Goal: Task Accomplishment & Management: Use online tool/utility

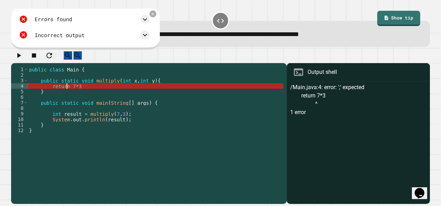
click at [66, 93] on div "public class Main { public static void multiply ( int x , int y ) { return 7 * …" at bounding box center [155, 128] width 255 height 122
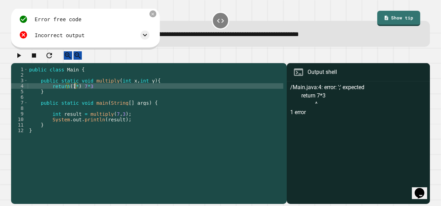
scroll to position [0, 3]
click at [17, 60] on icon "button" at bounding box center [19, 55] width 8 height 8
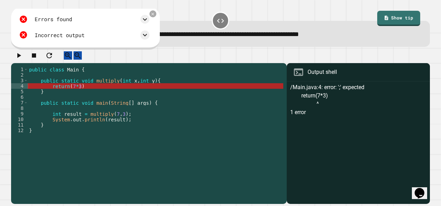
click at [67, 94] on div "public class Main { public static void multiply ( int x , int y ) { return ( 7 …" at bounding box center [155, 128] width 255 height 122
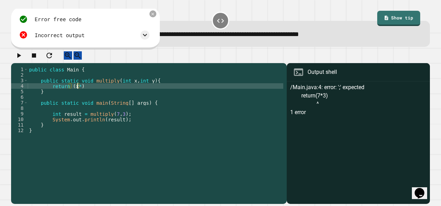
scroll to position [0, 3]
click at [21, 60] on icon "button" at bounding box center [19, 55] width 8 height 8
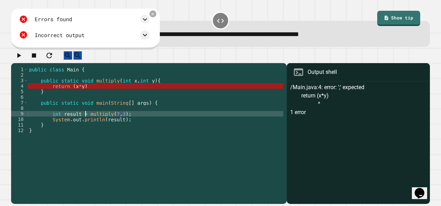
drag, startPoint x: 85, startPoint y: 120, endPoint x: 110, endPoint y: 121, distance: 24.6
click at [93, 120] on div "public class Main { public static void multiply ( int x , int y ) { return ( x …" at bounding box center [155, 128] width 255 height 122
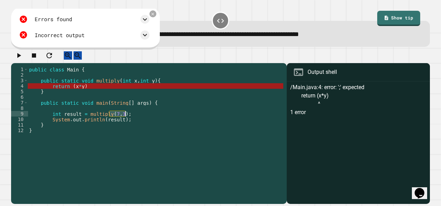
drag, startPoint x: 110, startPoint y: 121, endPoint x: 126, endPoint y: 122, distance: 16.3
click at [126, 122] on div "public class Main { public static void multiply ( int x , int y ) { return ( x …" at bounding box center [155, 128] width 255 height 122
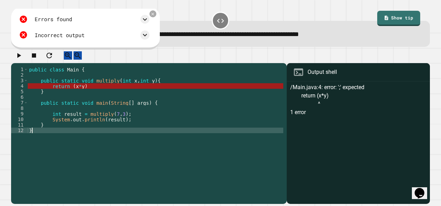
click at [152, 137] on div "public class Main { public static void multiply ( int x , int y ) { return ( x …" at bounding box center [155, 128] width 255 height 122
click at [79, 91] on div "public class Main { public static void multiply ( int x , int y ) { return ( x …" at bounding box center [155, 128] width 255 height 122
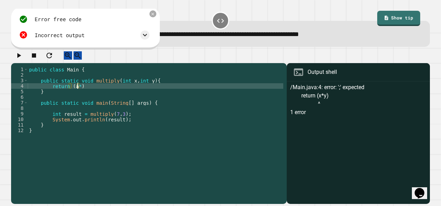
scroll to position [0, 3]
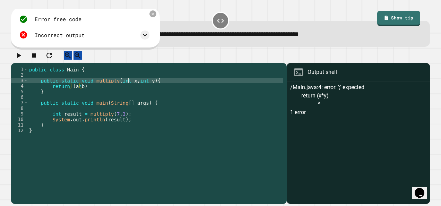
click at [128, 85] on div "public class Main { public static void multiply ( int x , int y ) { return ( a …" at bounding box center [155, 128] width 255 height 122
click at [148, 87] on div "public class Main { public static void multiply ( int a , int y ) { return ( a …" at bounding box center [155, 128] width 255 height 122
click at [21, 58] on icon "button" at bounding box center [19, 55] width 4 height 5
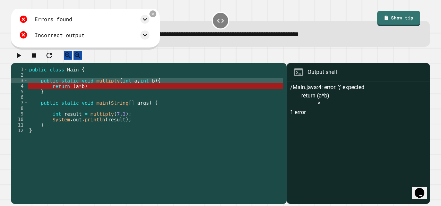
click at [38, 101] on div "public class Main { public static void multiply ( int a , int b ) { return ( a …" at bounding box center [155, 128] width 255 height 122
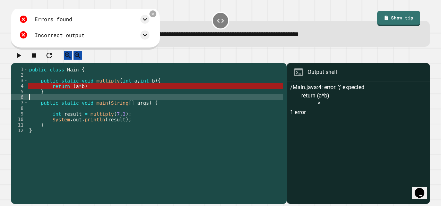
click at [62, 93] on div "public class Main { public static void multiply ( int a , int b ) { return ( a …" at bounding box center [155, 128] width 255 height 122
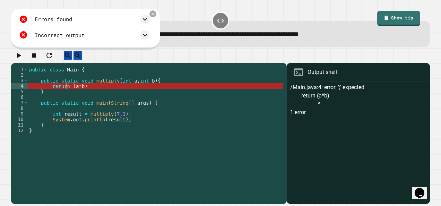
click at [67, 94] on div "public class Main { public static void multiply ( int a , int b ) { return ( a …" at bounding box center [155, 128] width 255 height 122
click at [99, 92] on div "public class Main { public static void multiply ( int a , int b ) { return ( a …" at bounding box center [155, 128] width 255 height 122
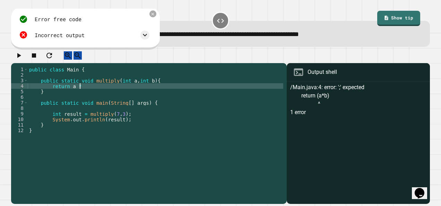
scroll to position [0, 3]
click at [23, 60] on button "button" at bounding box center [19, 55] width 8 height 9
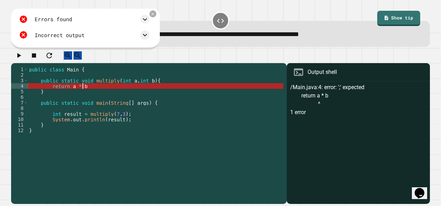
click at [99, 94] on div "public class Main { public static void multiply ( int a , int b ) { return a * …" at bounding box center [155, 128] width 255 height 122
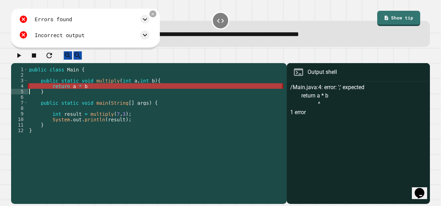
click at [101, 89] on div "public class Main { public static void multiply ( int a , int b ) { return a * …" at bounding box center [155, 128] width 255 height 122
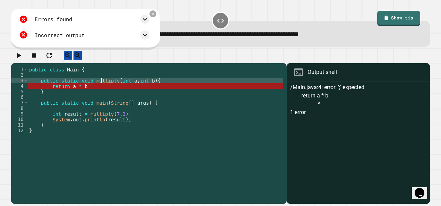
drag, startPoint x: 105, startPoint y: 100, endPoint x: 123, endPoint y: 121, distance: 26.8
click at [105, 100] on div "public class Main { public static void multiply ( int a , int b ) { return a * …" at bounding box center [155, 128] width 255 height 122
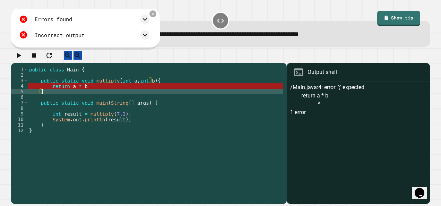
click at [156, 98] on div "public class Main { public static void multiply ( int a , int b ) { return a * …" at bounding box center [155, 128] width 255 height 122
click at [154, 94] on div "public class Main { public static void multiply ( int a , int b ) { return a * …" at bounding box center [155, 128] width 255 height 122
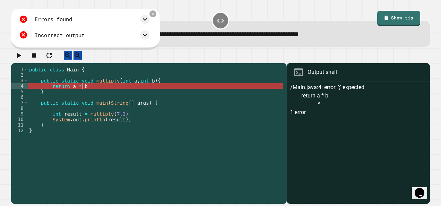
scroll to position [0, 3]
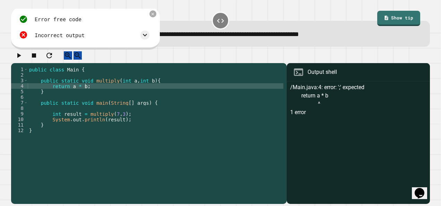
click at [21, 58] on icon "button" at bounding box center [19, 55] width 4 height 5
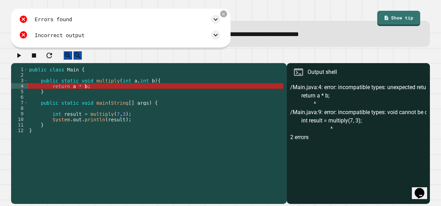
click at [84, 86] on div "public class Main { public static void multiply ( int a , int b ) { return a * …" at bounding box center [155, 128] width 255 height 122
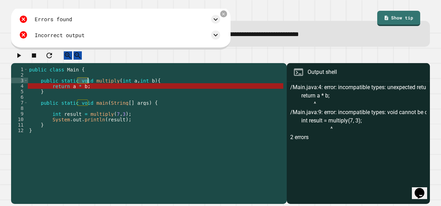
click at [84, 86] on div "public class Main { public static void multiply ( int a , int b ) { return a * …" at bounding box center [155, 128] width 255 height 122
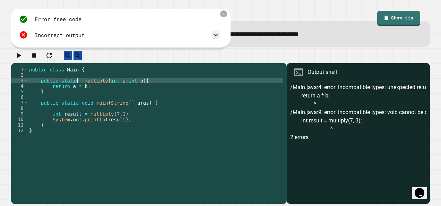
type textarea "**********"
click at [21, 52] on button "button" at bounding box center [19, 55] width 8 height 9
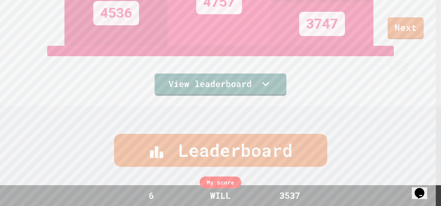
scroll to position [0, 0]
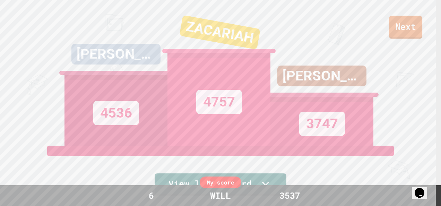
click at [417, 28] on link "Next" at bounding box center [405, 27] width 33 height 23
